Goal: Information Seeking & Learning: Learn about a topic

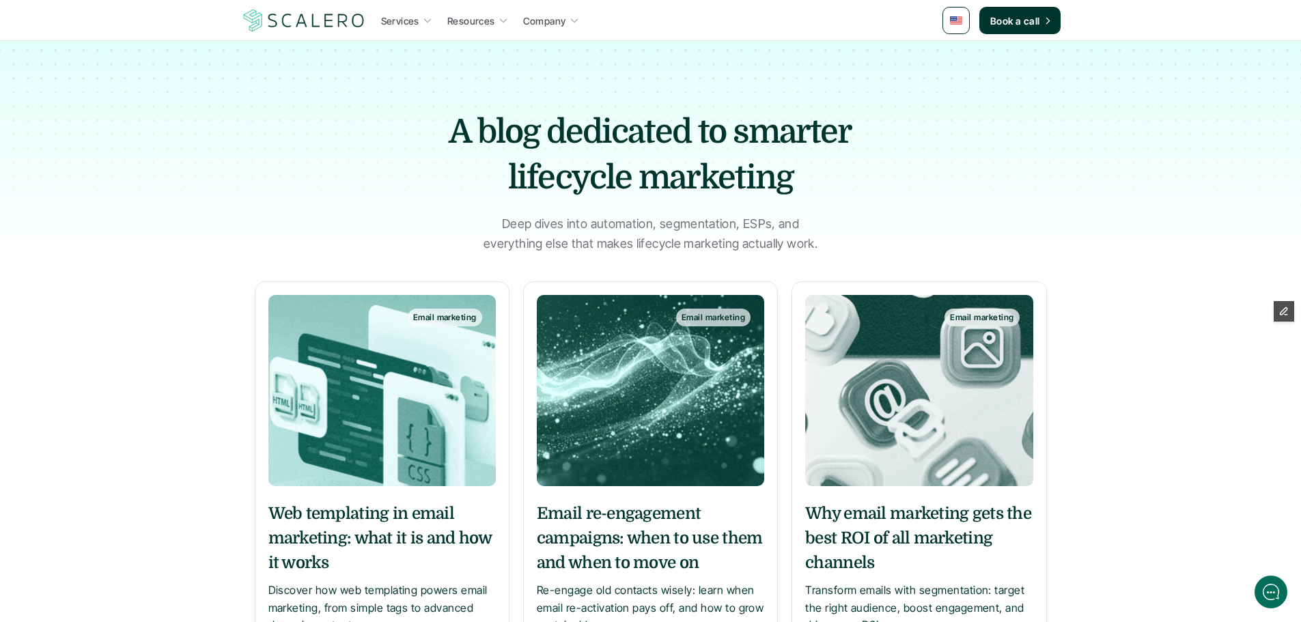
click at [417, 499] on div "Web templating in email marketing: what it is and how it works Discover how web…" at bounding box center [381, 583] width 227 height 191
click at [411, 508] on h5 "Web templating in email marketing: what it is and how it works" at bounding box center [381, 538] width 227 height 74
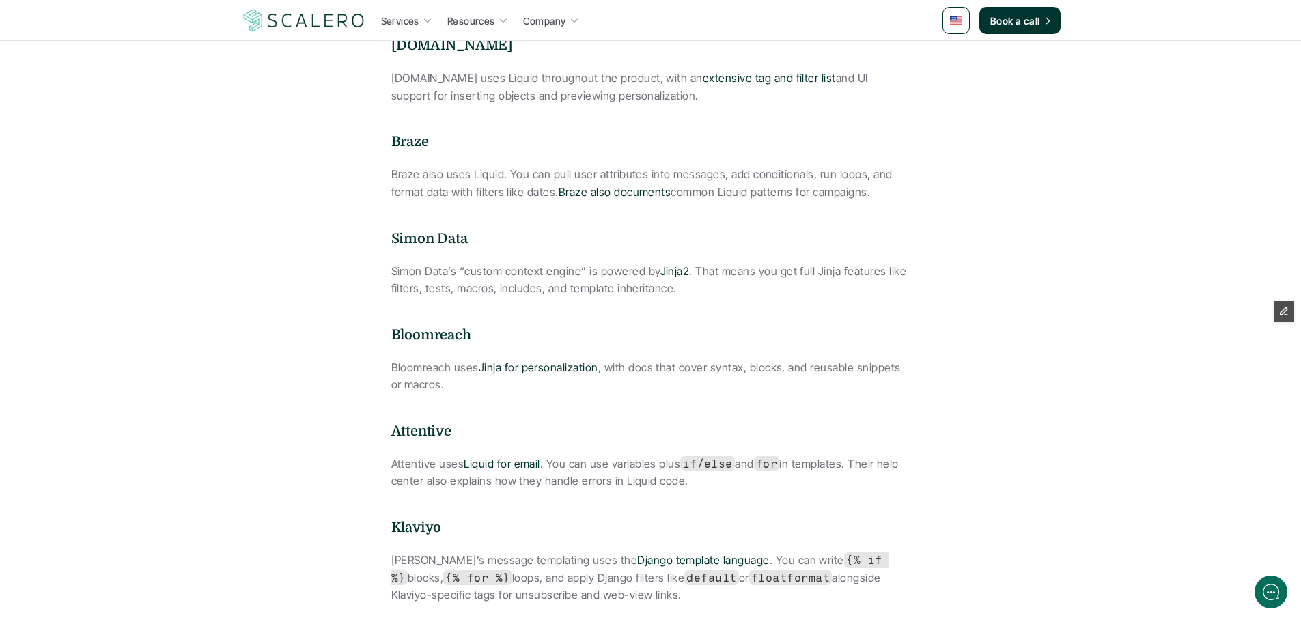
scroll to position [1913, 0]
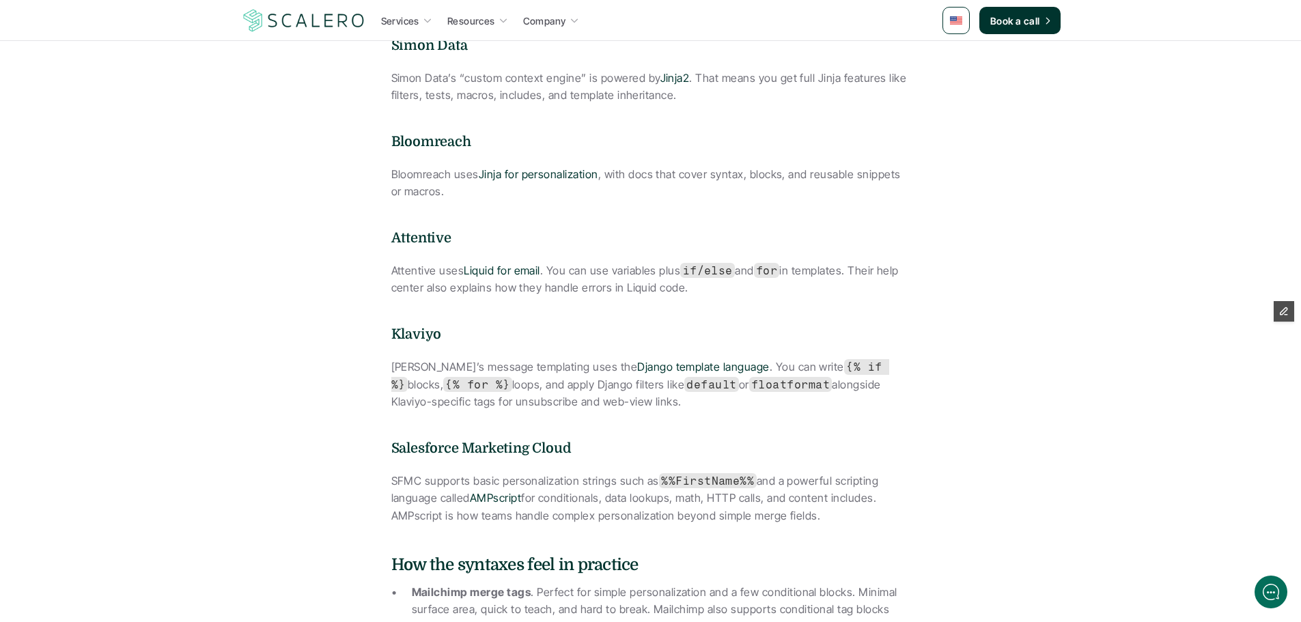
scroll to position [2596, 0]
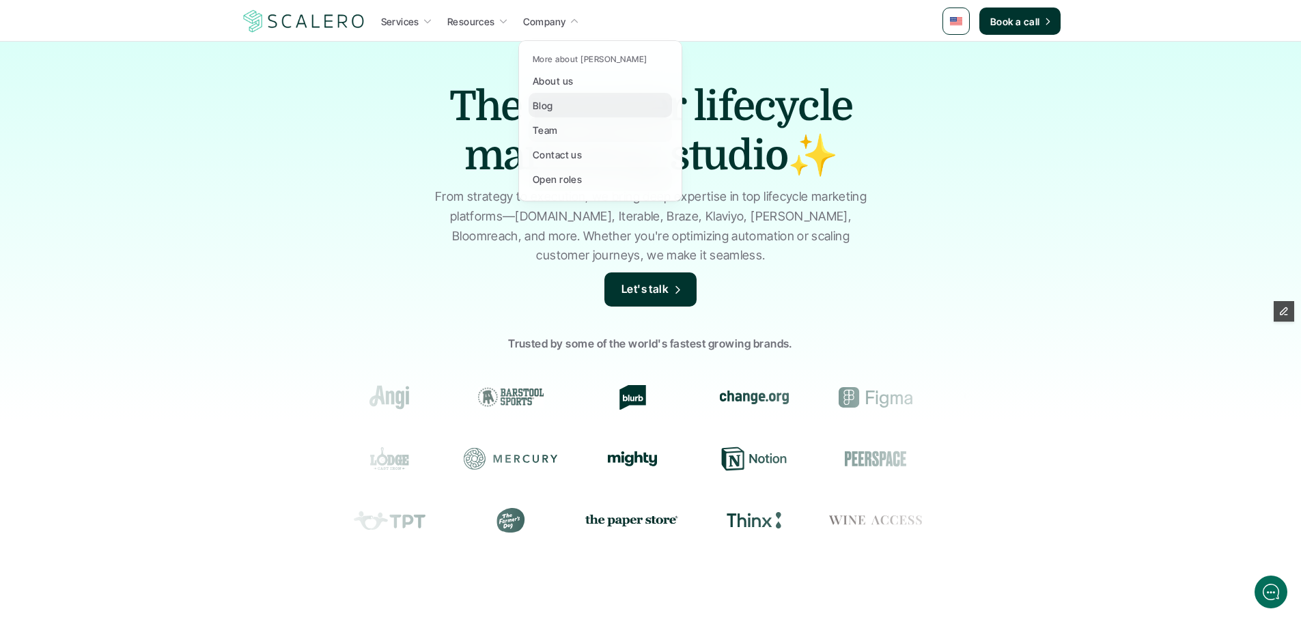
click at [559, 107] on div "Blog" at bounding box center [547, 105] width 29 height 16
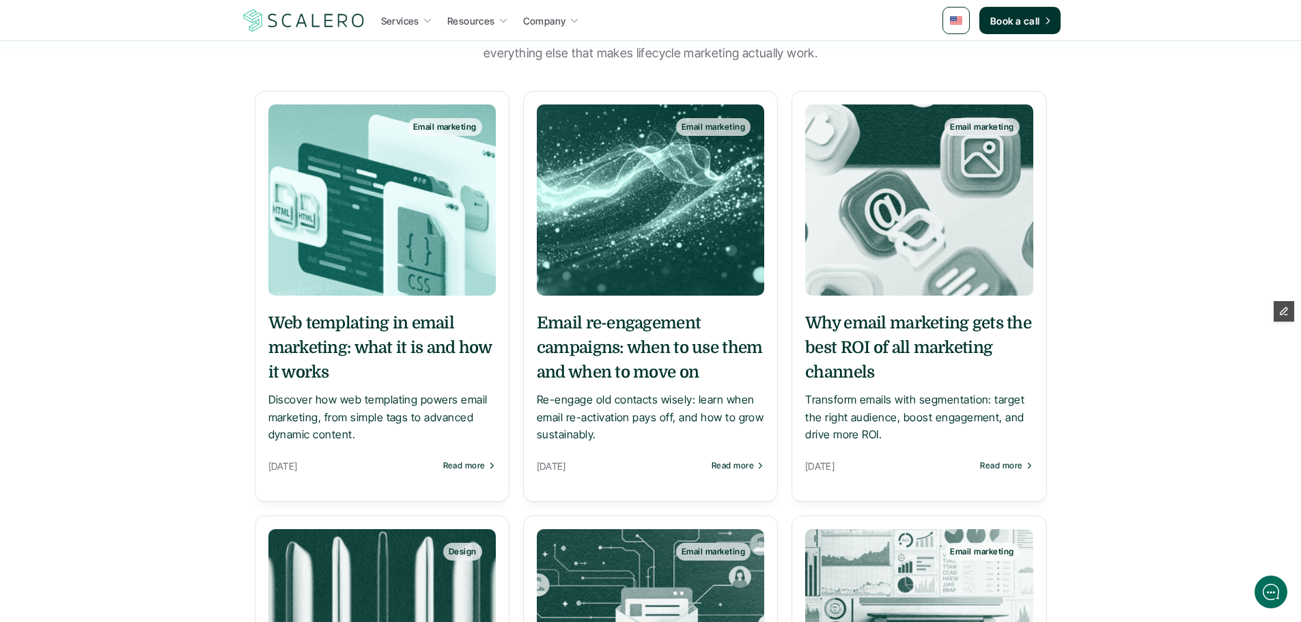
scroll to position [205, 0]
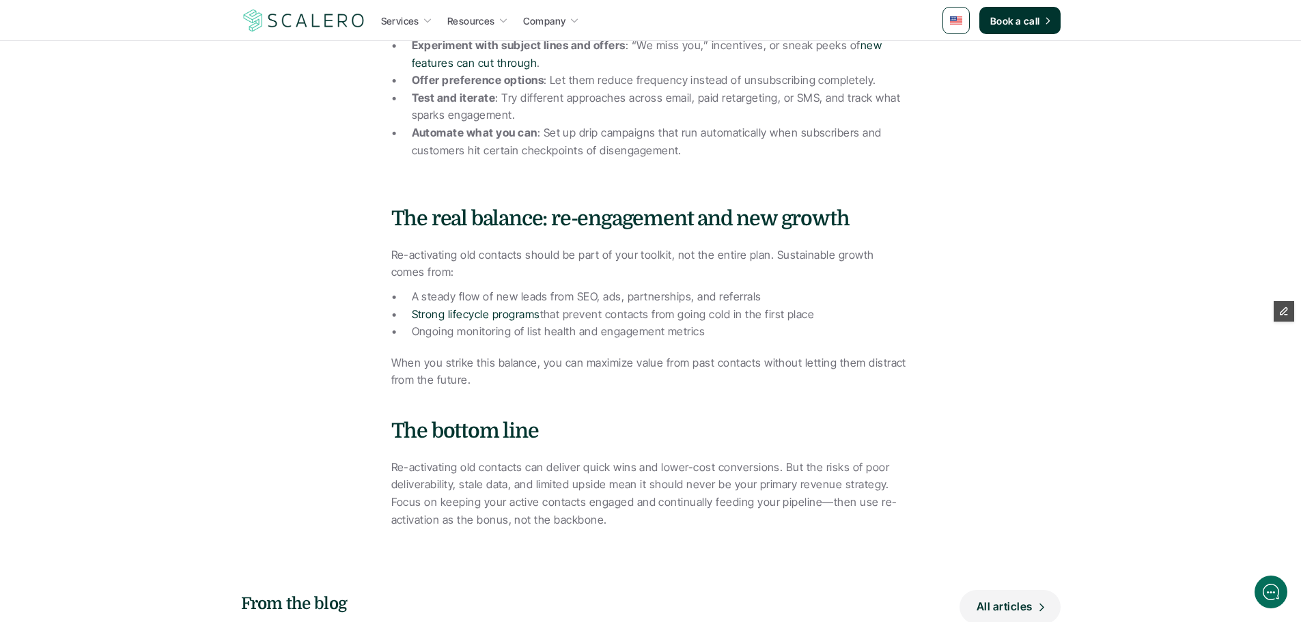
scroll to position [1366, 0]
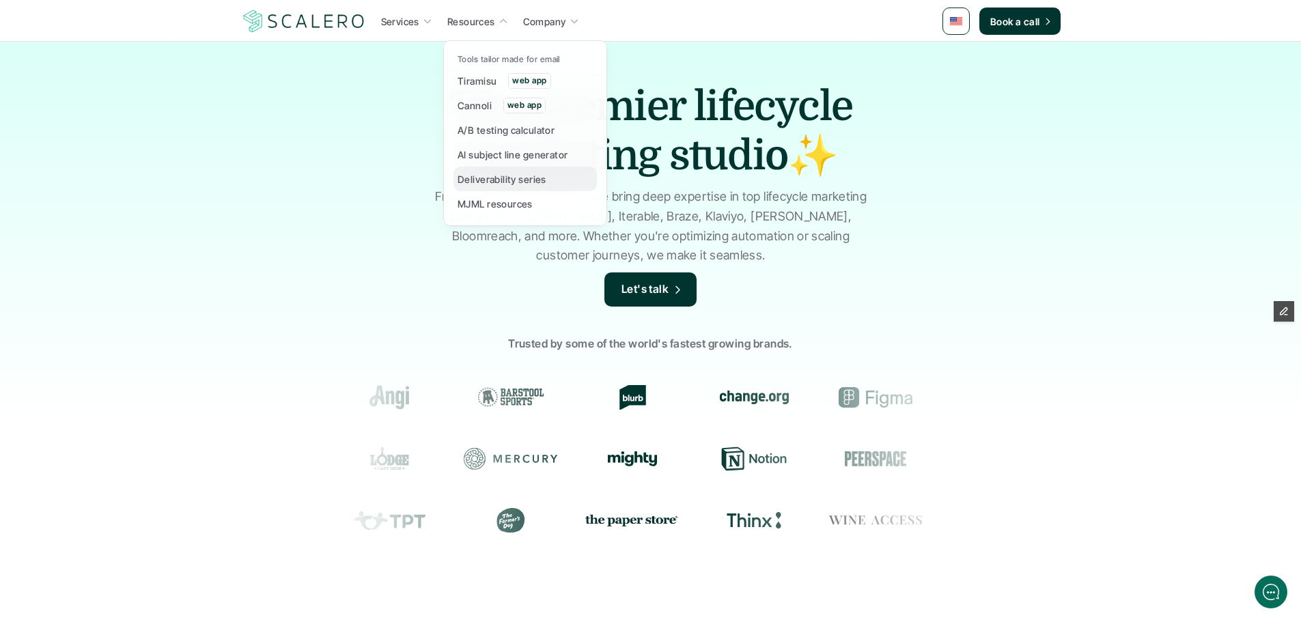
click at [507, 184] on p "Deliverability series" at bounding box center [502, 179] width 89 height 14
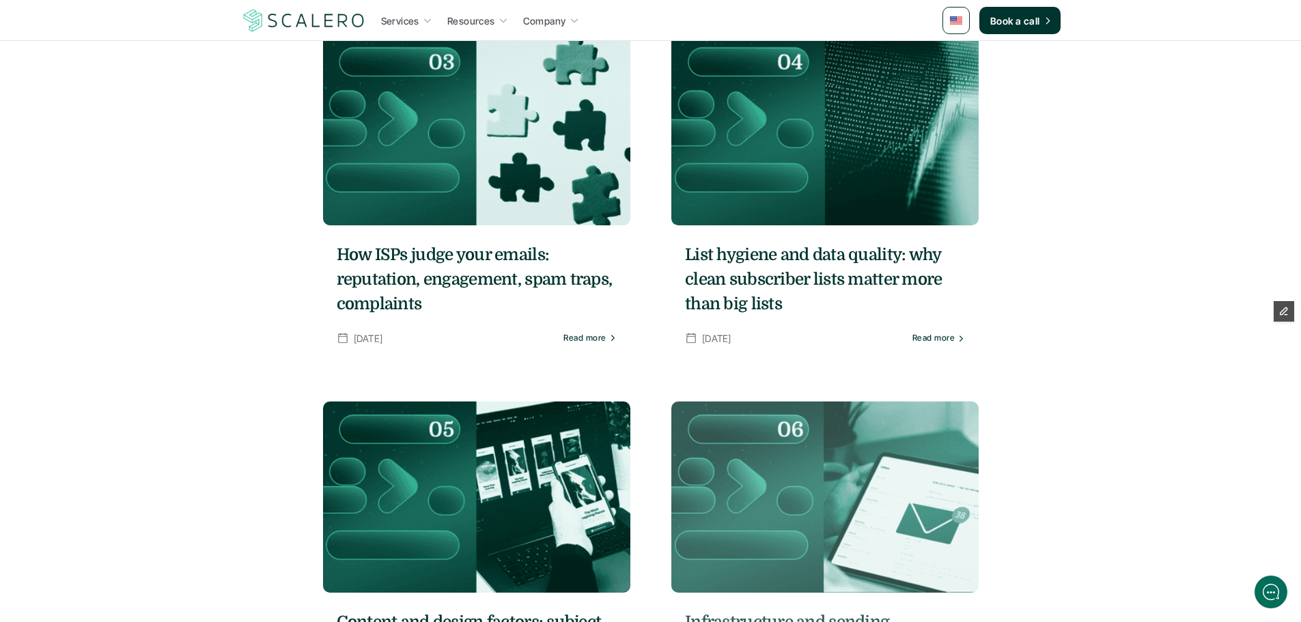
scroll to position [1093, 0]
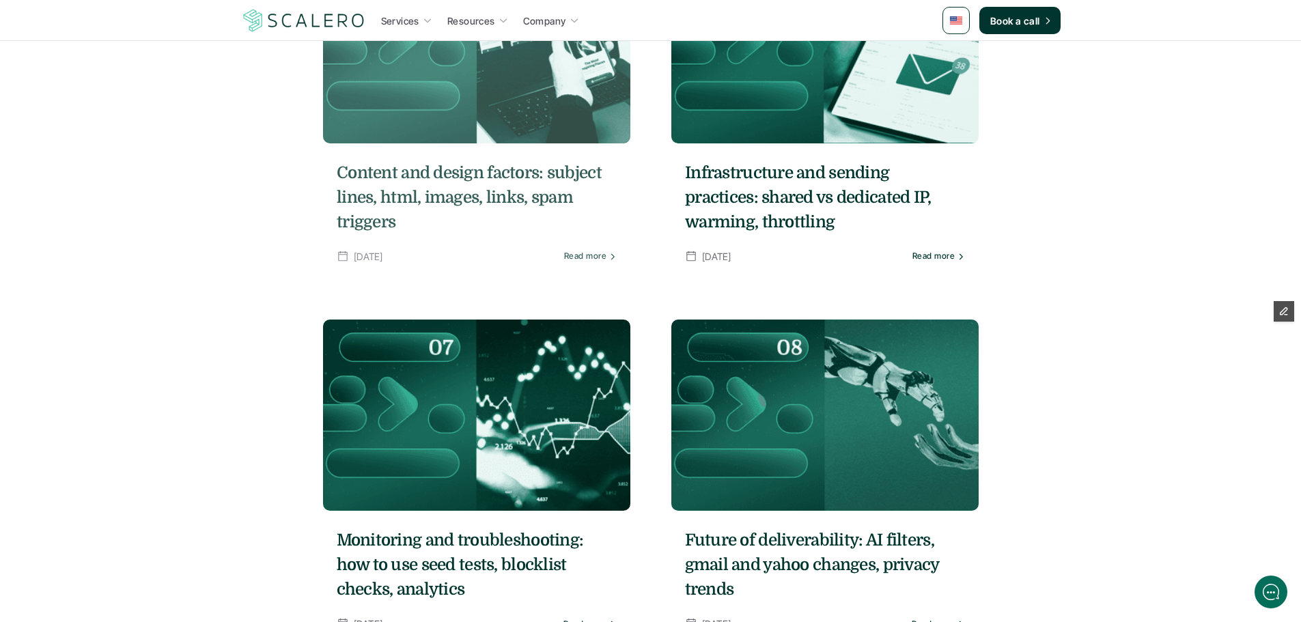
click at [546, 182] on h5 "Content and design factors: subject lines, html, images, links, spam triggers" at bounding box center [477, 198] width 280 height 74
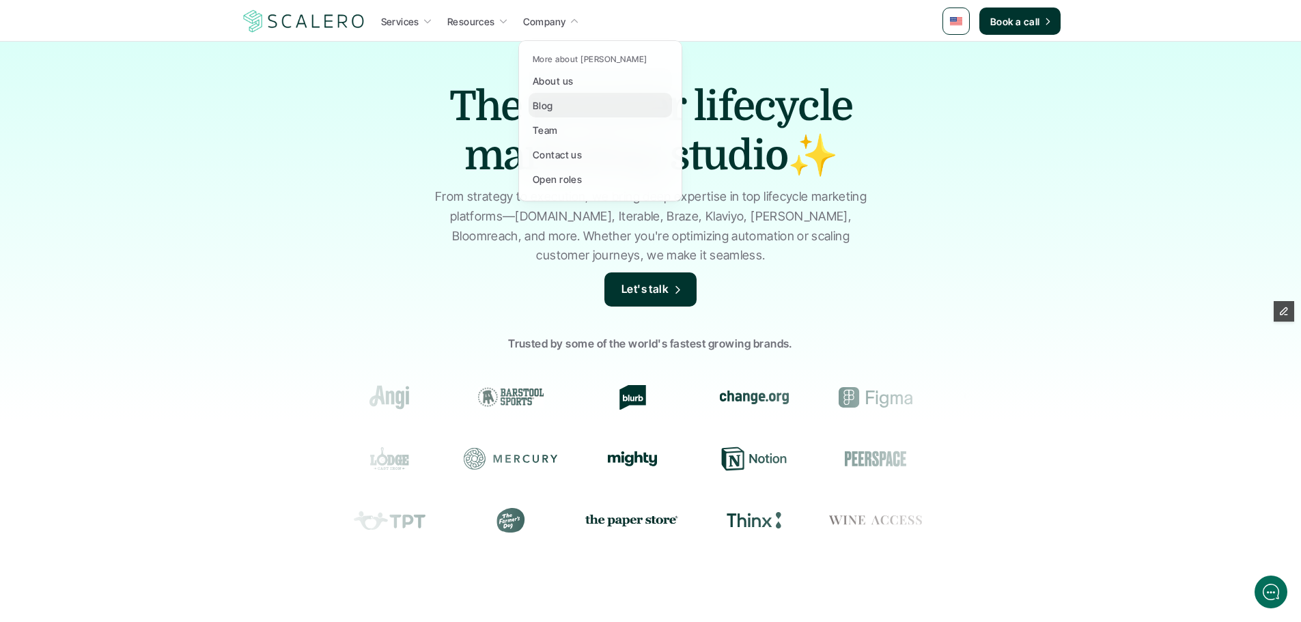
click at [568, 114] on link "Blog" at bounding box center [600, 105] width 143 height 25
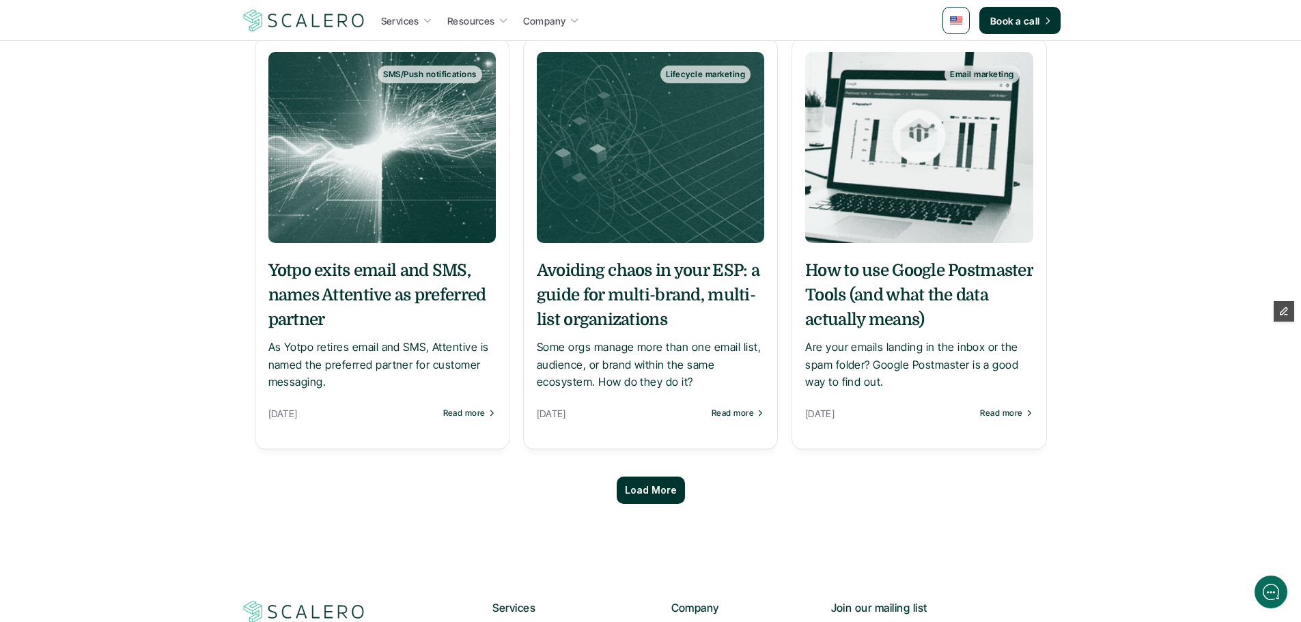
scroll to position [1435, 0]
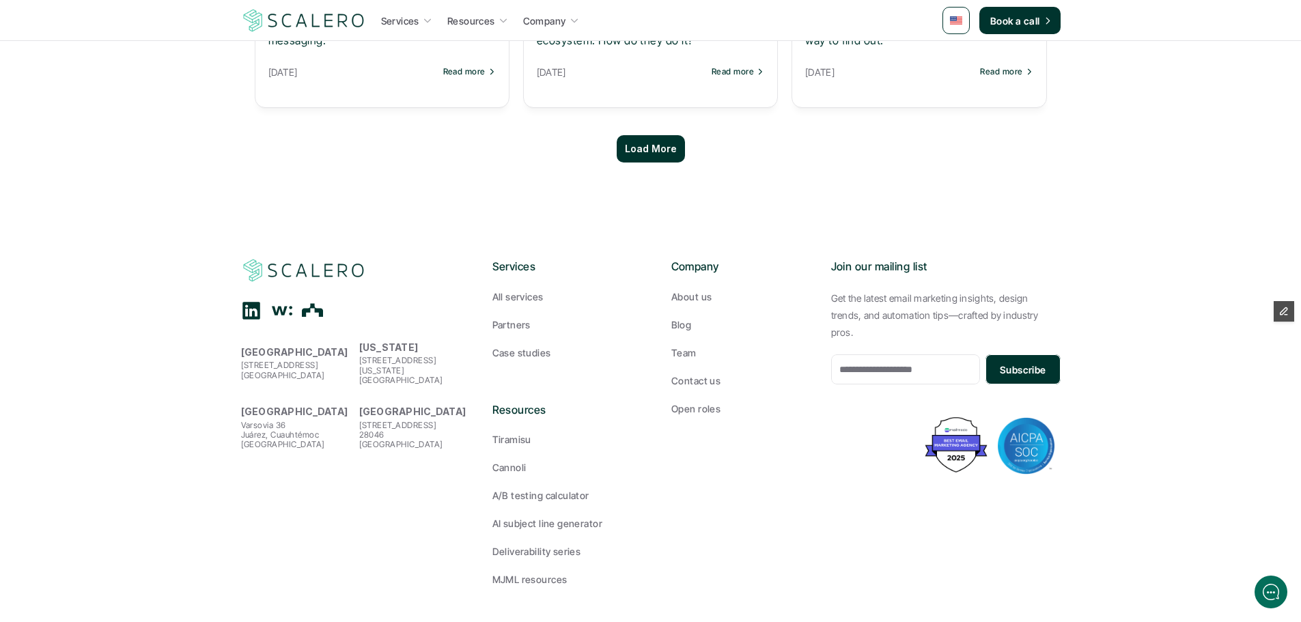
click at [653, 152] on p "Load More" at bounding box center [651, 149] width 52 height 12
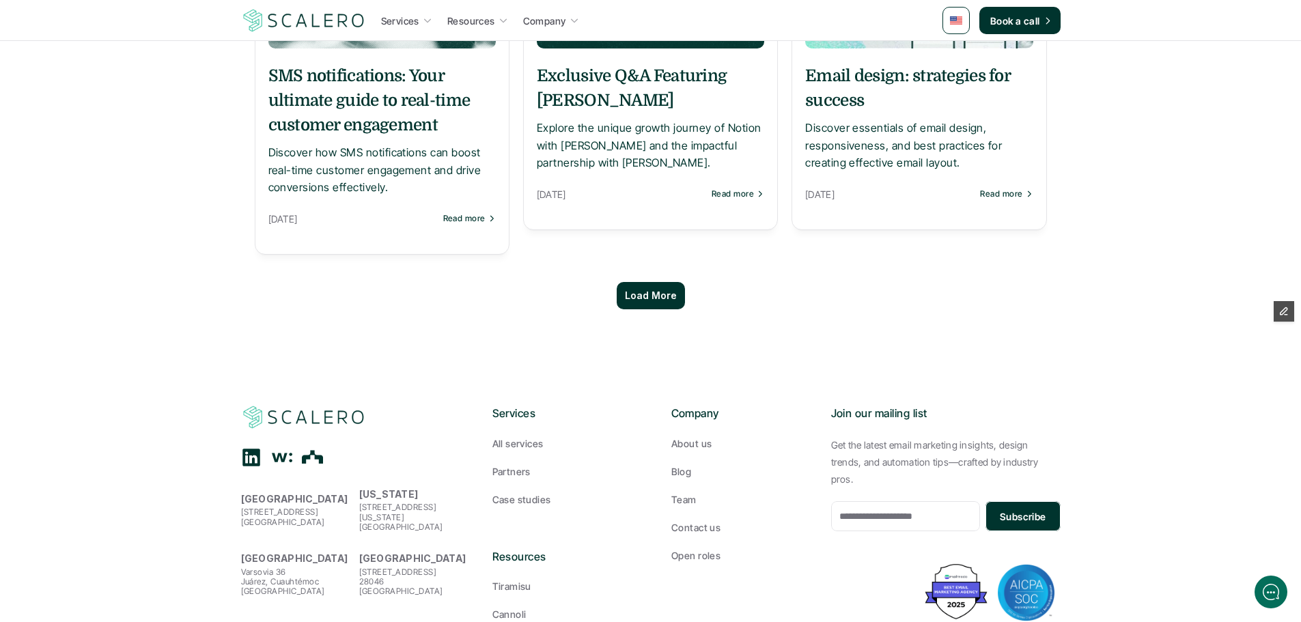
scroll to position [2596, 0]
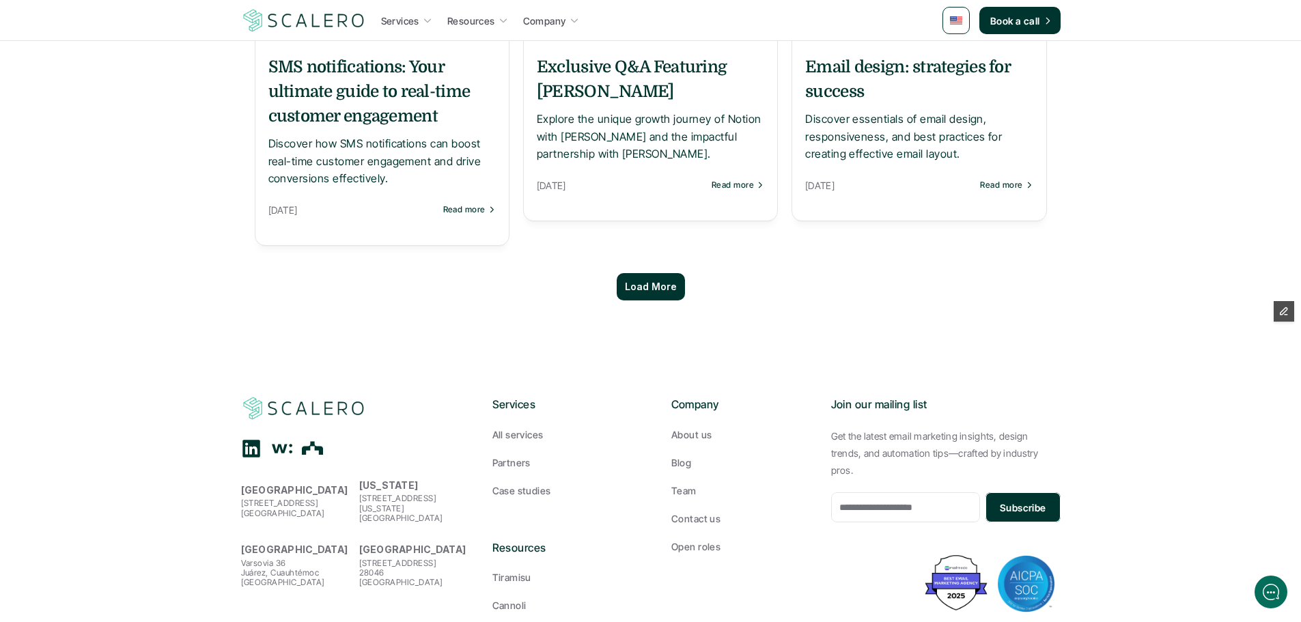
click at [661, 289] on p "Load More" at bounding box center [651, 287] width 52 height 12
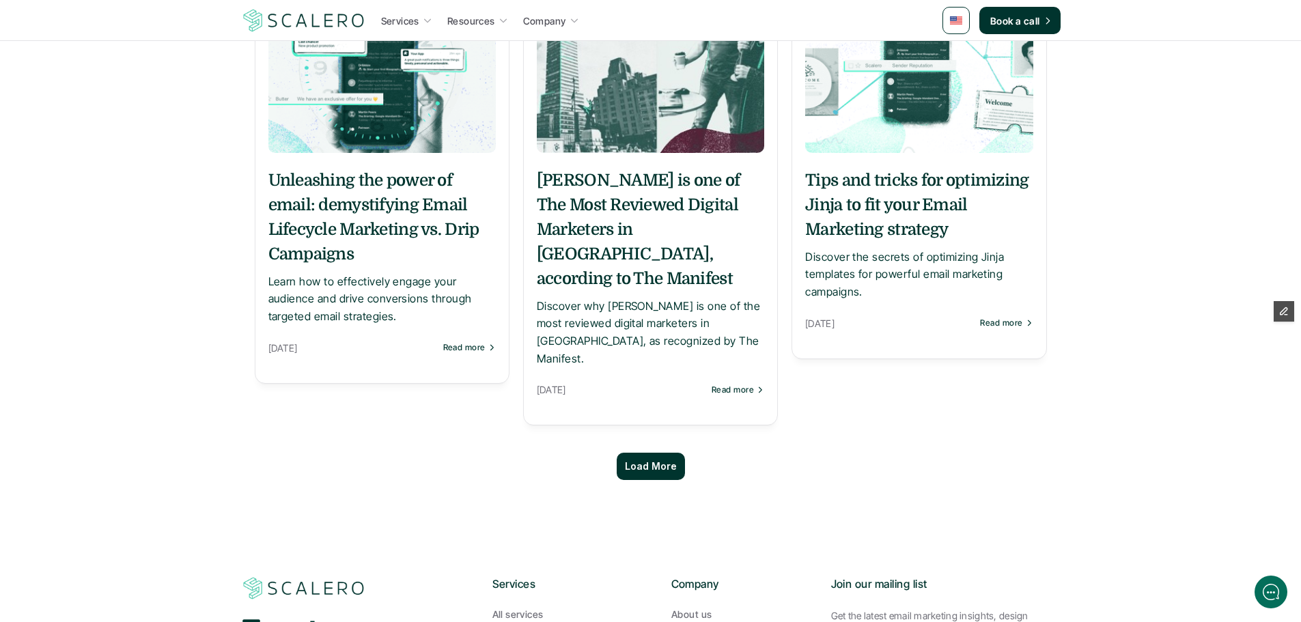
click at [676, 453] on div "Load More" at bounding box center [651, 466] width 68 height 27
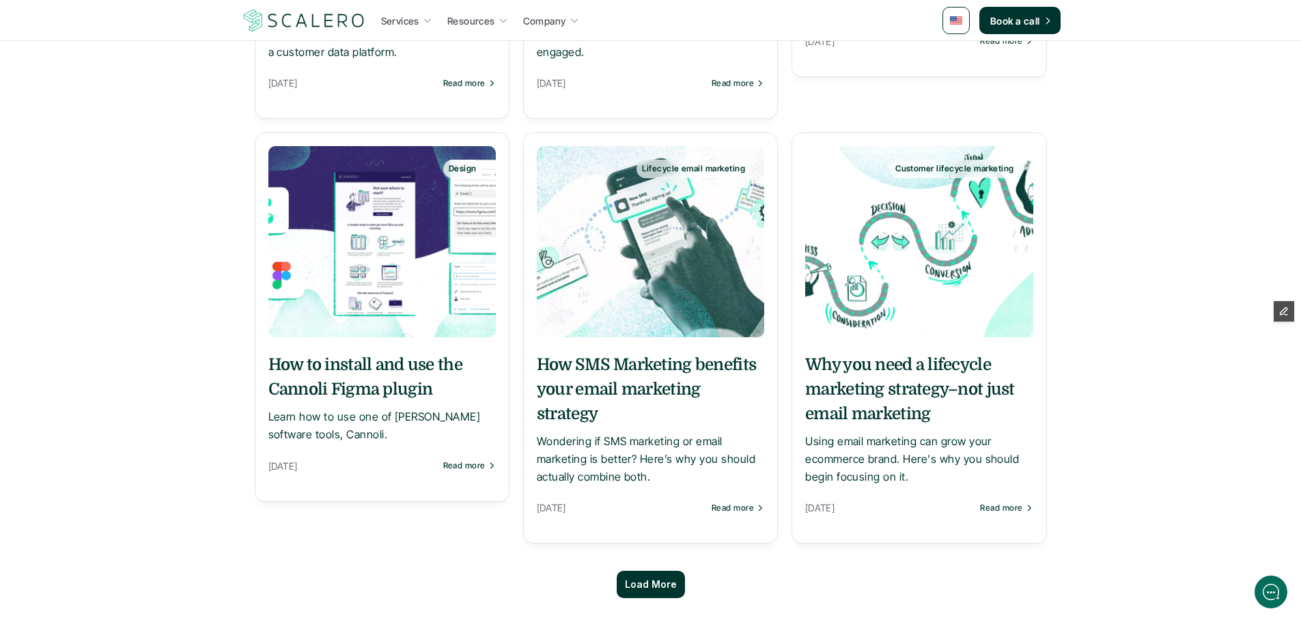
scroll to position [5124, 0]
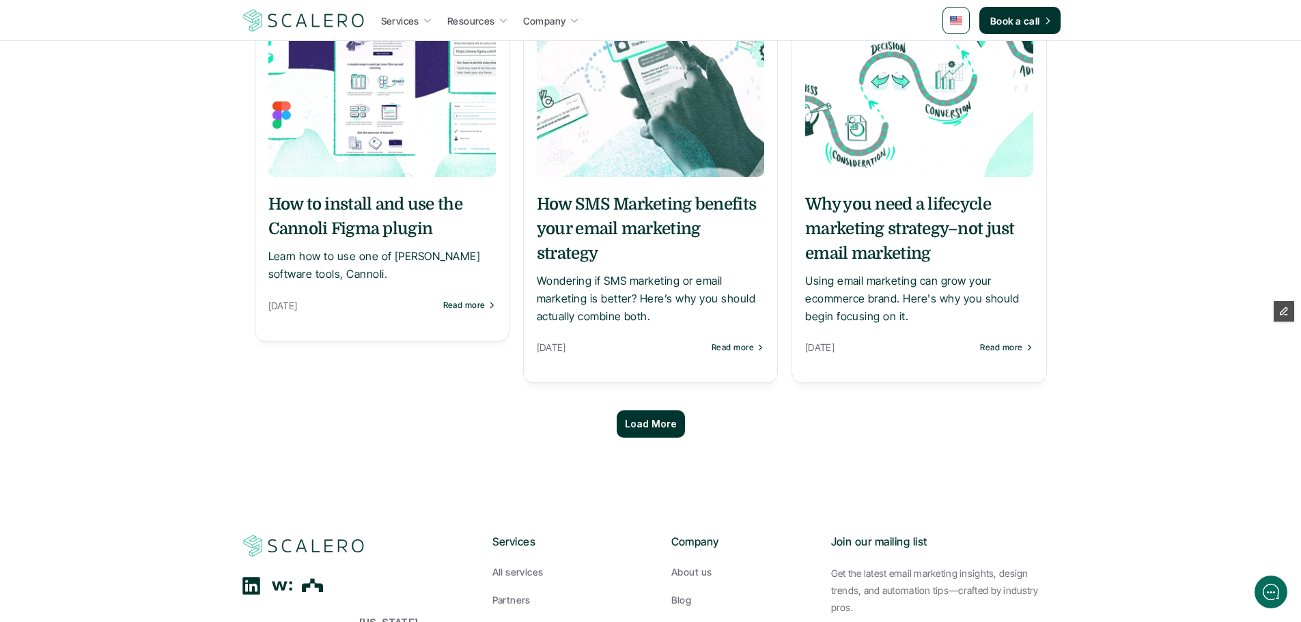
click at [668, 419] on p "Load More" at bounding box center [651, 425] width 52 height 12
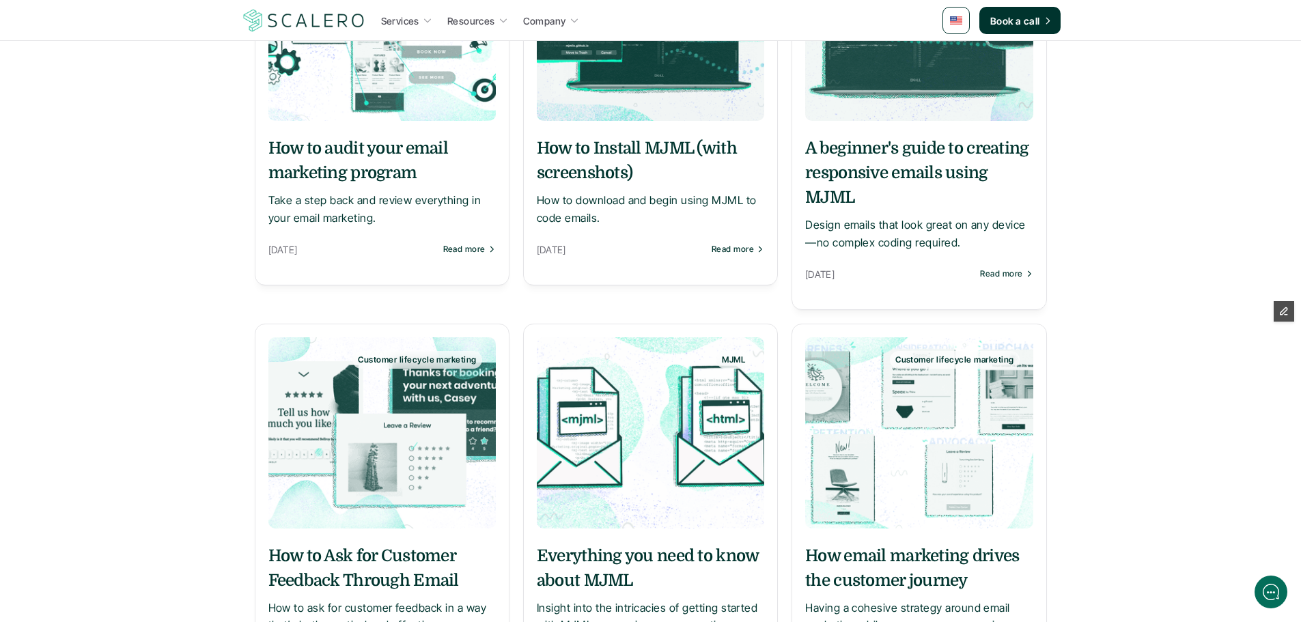
scroll to position [6217, 0]
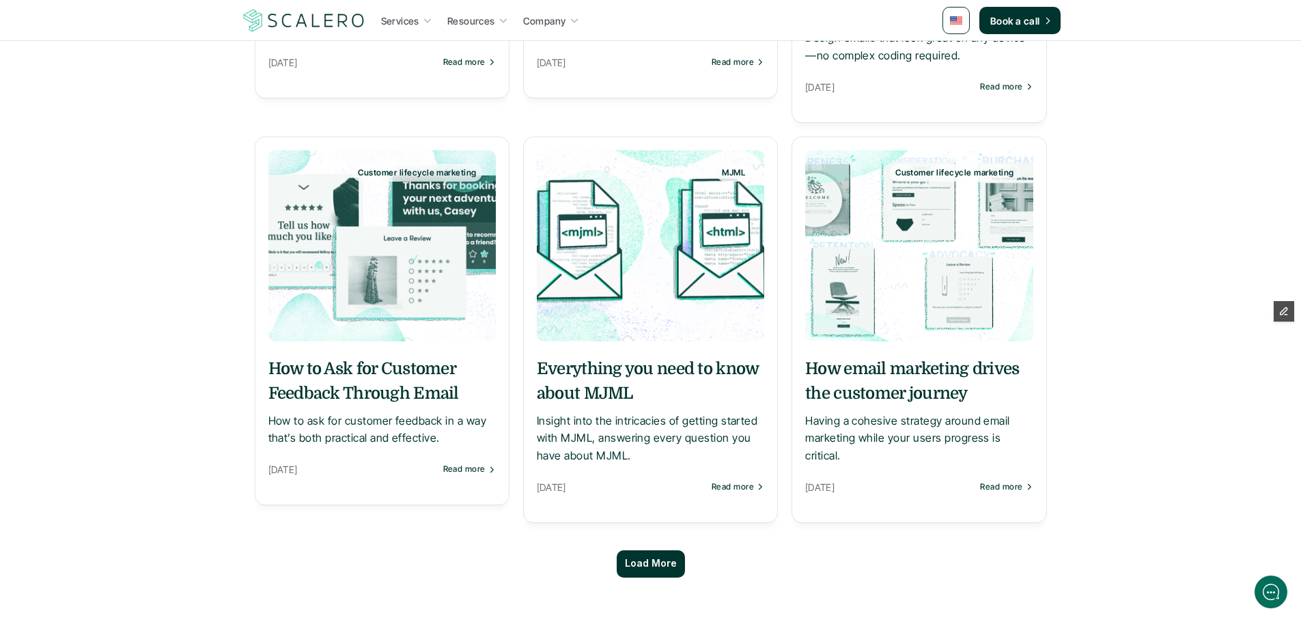
click at [654, 551] on div "Load More" at bounding box center [651, 564] width 68 height 27
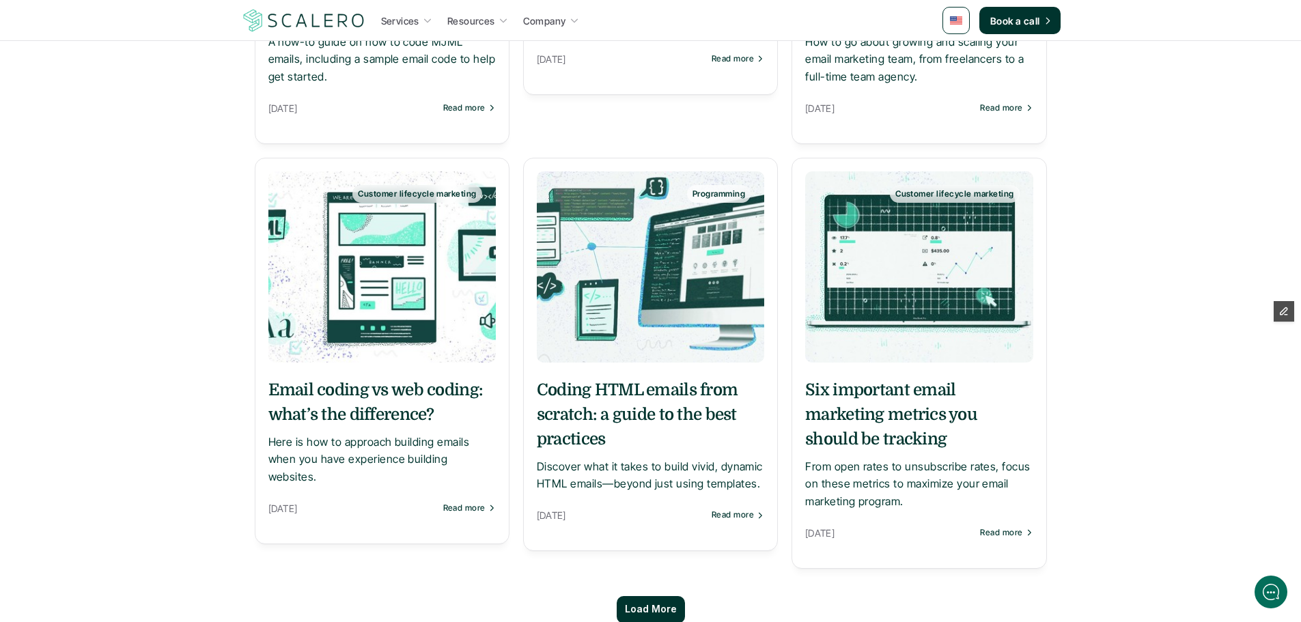
scroll to position [7446, 0]
click at [665, 596] on div "Load More" at bounding box center [651, 609] width 68 height 27
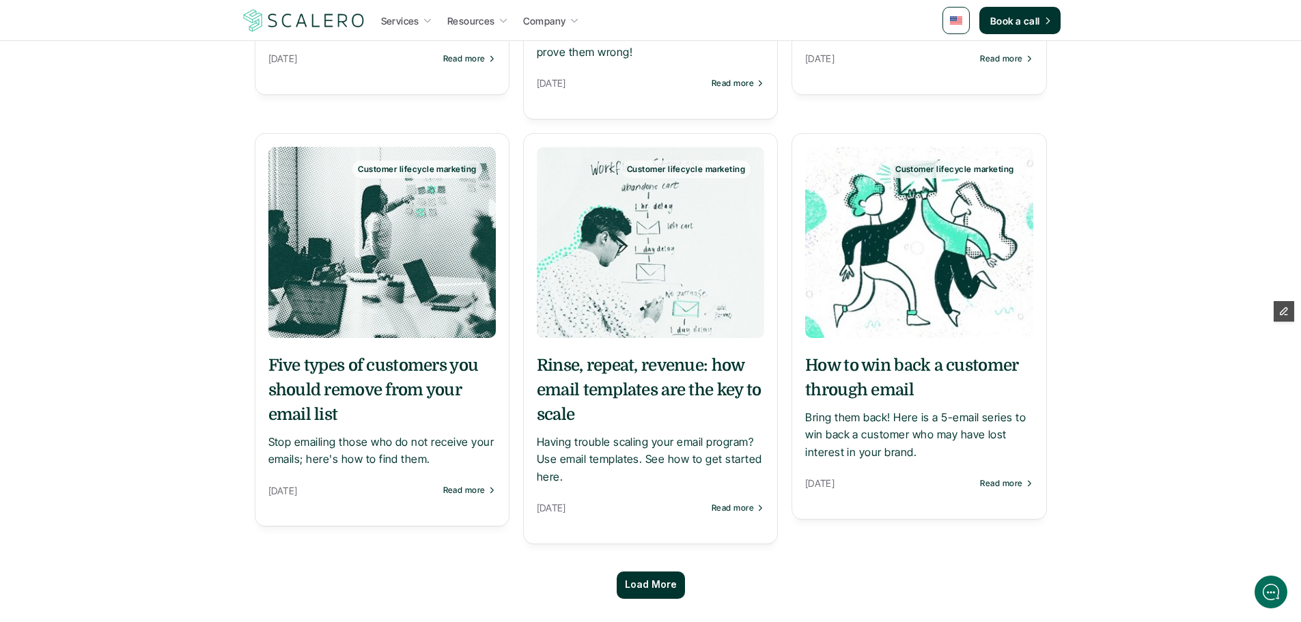
scroll to position [8949, 0]
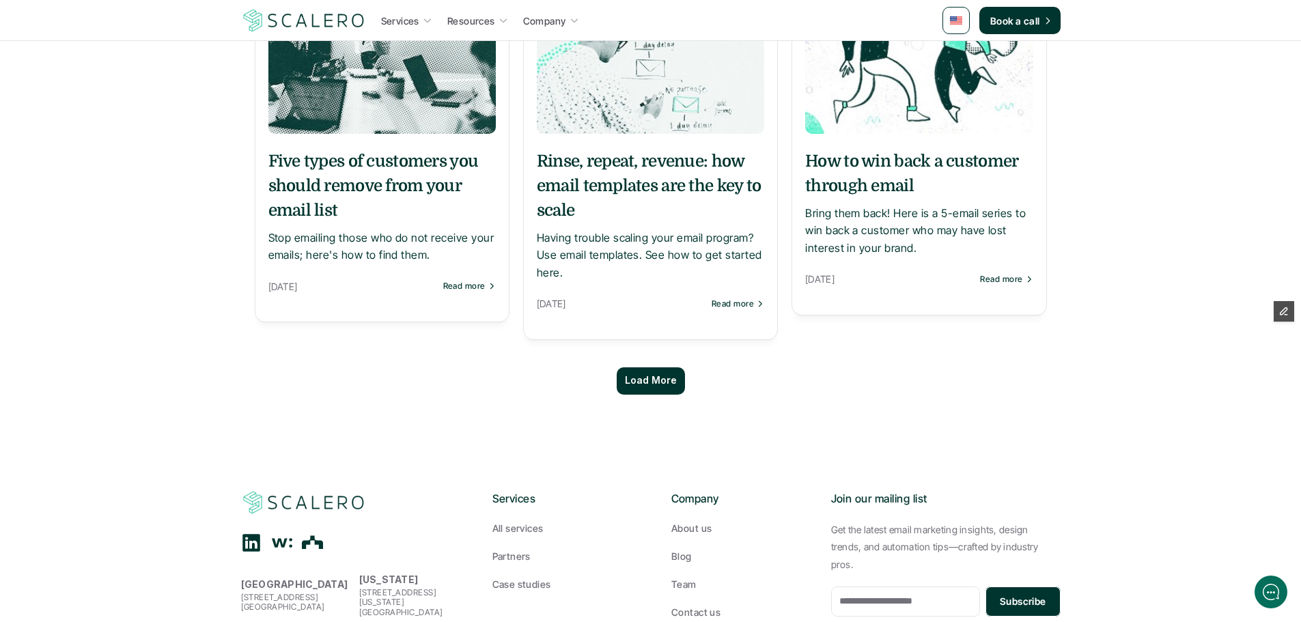
click at [665, 375] on p "Load More" at bounding box center [651, 381] width 52 height 12
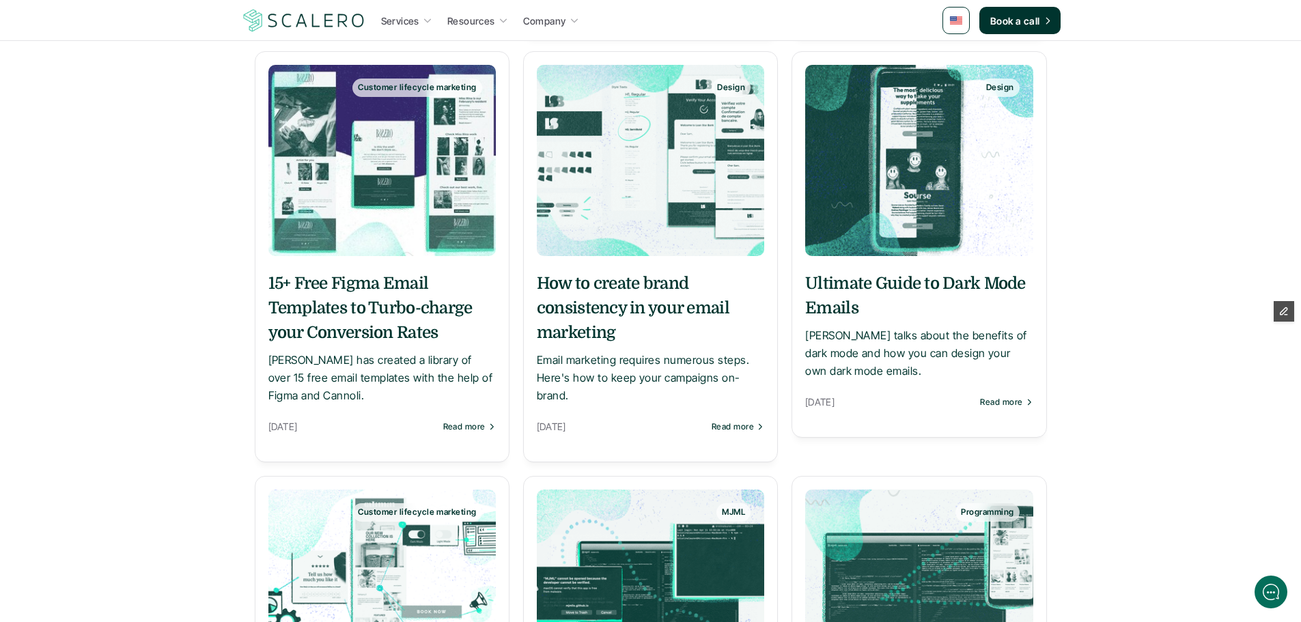
scroll to position [227, 0]
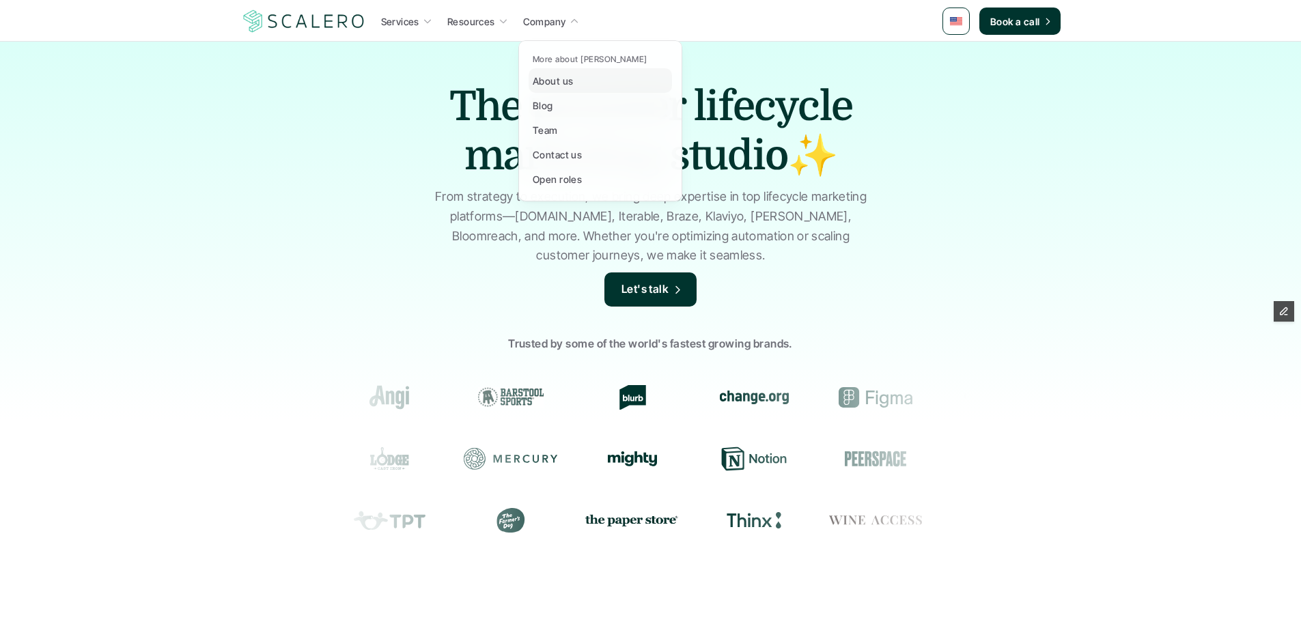
click at [557, 107] on div "Blog" at bounding box center [547, 105] width 29 height 16
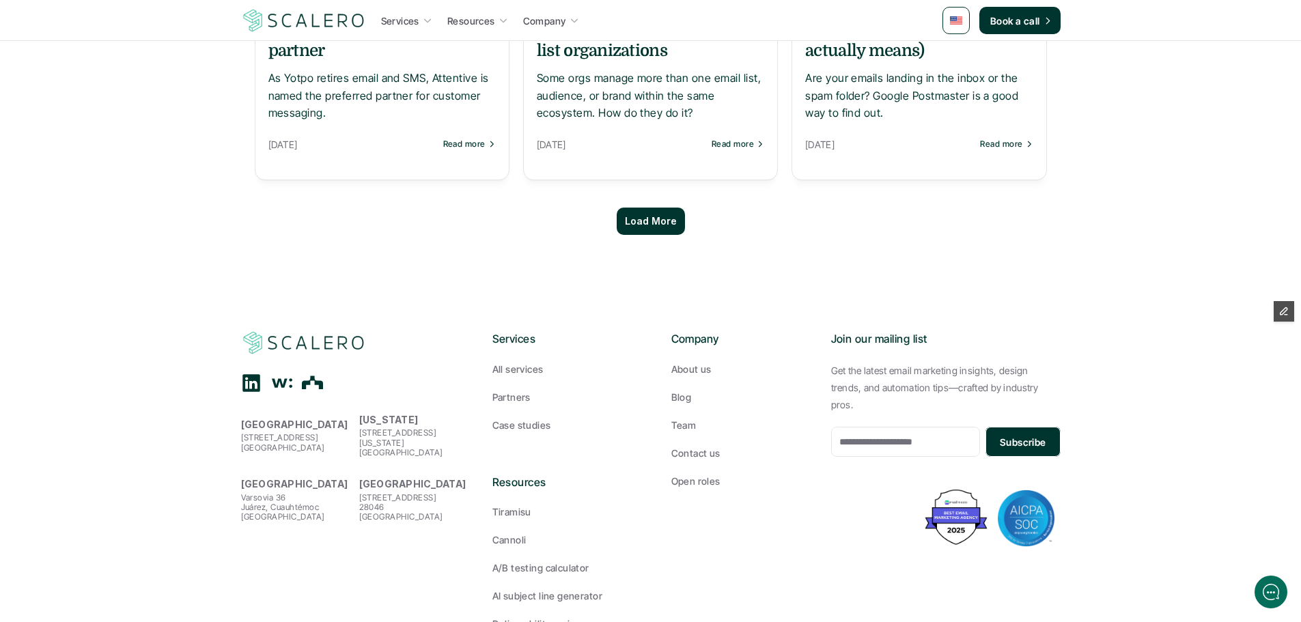
scroll to position [1366, 0]
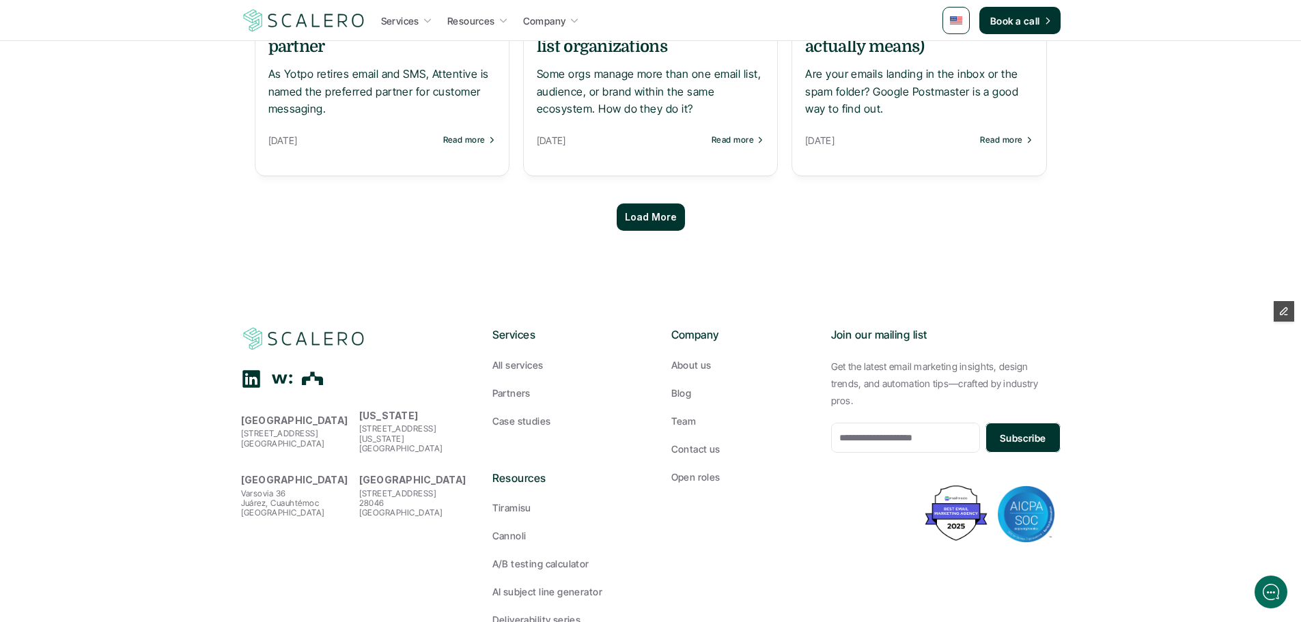
click at [637, 215] on p "Load More" at bounding box center [651, 218] width 52 height 12
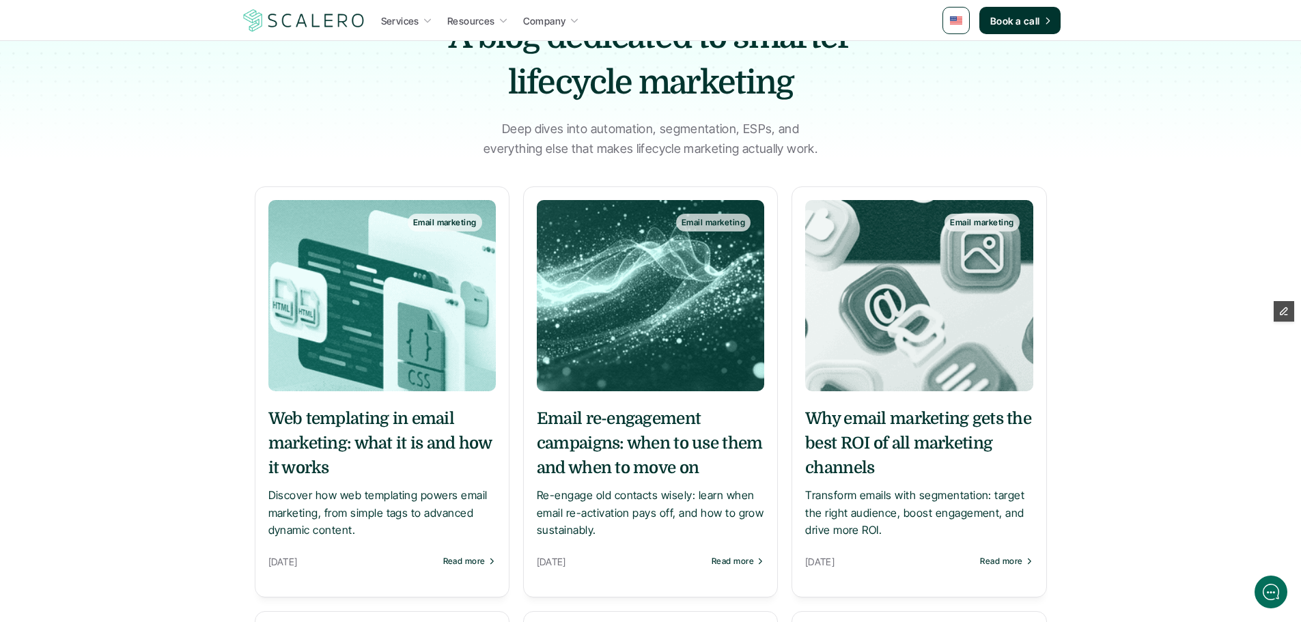
scroll to position [68, 0]
